Goal: Check status

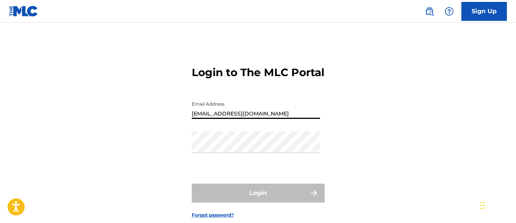
type input "[EMAIL_ADDRESS][DOMAIN_NAME]"
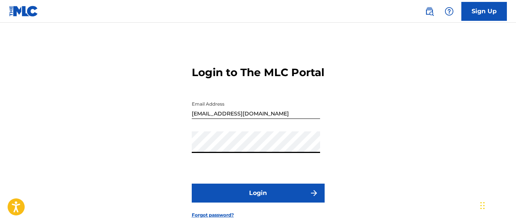
click at [258, 203] on button "Login" at bounding box center [258, 193] width 133 height 19
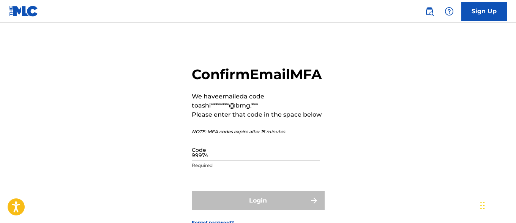
type input "999749"
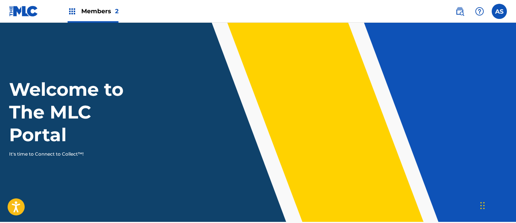
click at [72, 11] on img at bounding box center [72, 11] width 9 height 9
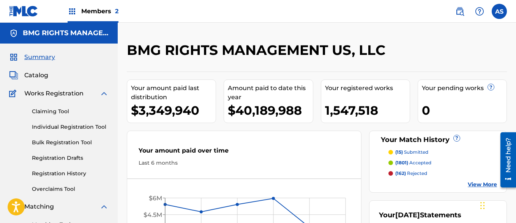
scroll to position [165, 0]
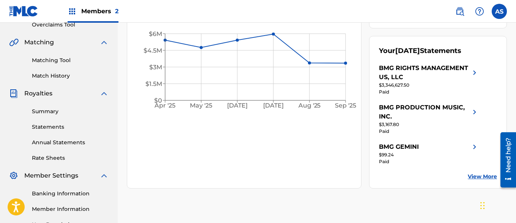
click at [70, 112] on link "Summary" at bounding box center [70, 112] width 77 height 8
